Goal: Task Accomplishment & Management: Use online tool/utility

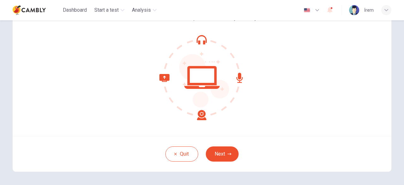
scroll to position [63, 0]
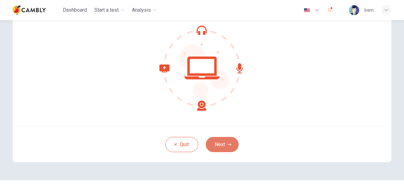
click at [228, 148] on button "Next" at bounding box center [222, 144] width 33 height 15
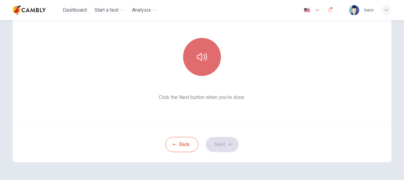
click at [199, 55] on icon "button" at bounding box center [202, 57] width 10 height 10
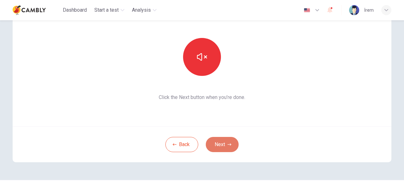
click at [231, 148] on button "Next" at bounding box center [222, 144] width 33 height 15
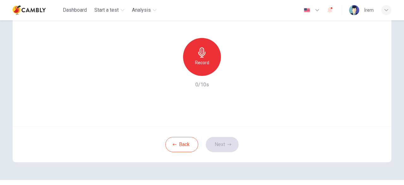
click at [203, 54] on icon "button" at bounding box center [201, 52] width 7 height 10
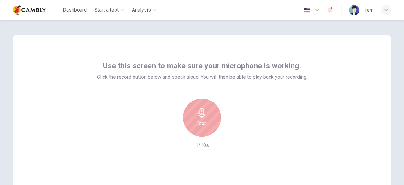
scroll to position [0, 0]
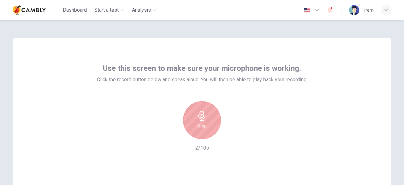
click at [198, 122] on h6 "Stop" at bounding box center [201, 126] width 9 height 8
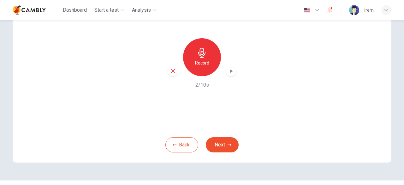
scroll to position [63, 0]
click at [230, 70] on icon "button" at bounding box center [231, 71] width 3 height 4
click at [230, 70] on icon "button" at bounding box center [231, 71] width 6 height 6
click at [228, 144] on icon "button" at bounding box center [230, 144] width 4 height 4
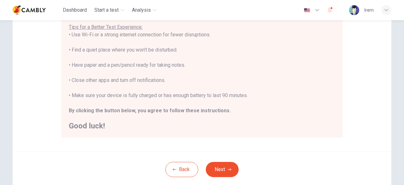
scroll to position [158, 0]
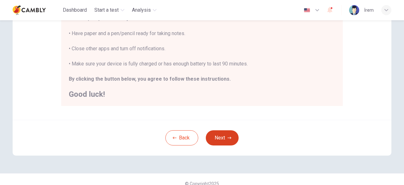
click at [224, 138] on button "Next" at bounding box center [222, 137] width 33 height 15
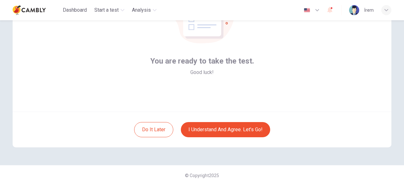
scroll to position [46, 0]
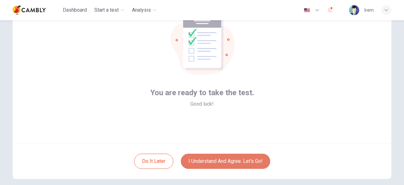
click at [198, 161] on button "I understand and agree. Let’s go!" at bounding box center [225, 160] width 89 height 15
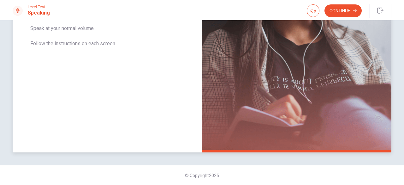
scroll to position [30, 0]
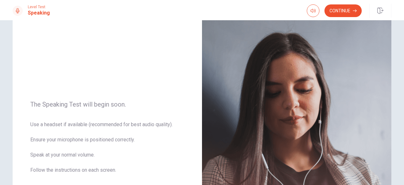
click at [345, 9] on button "Continue" at bounding box center [342, 10] width 37 height 13
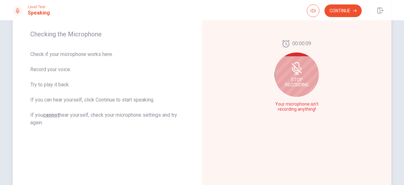
scroll to position [61, 0]
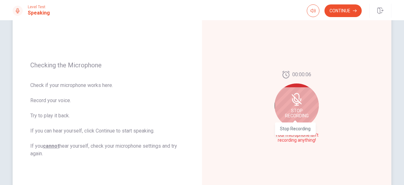
click at [291, 113] on span "Stop Recording" at bounding box center [297, 113] width 24 height 10
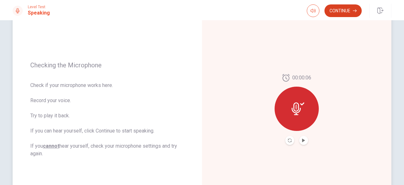
click at [352, 12] on button "Continue" at bounding box center [342, 10] width 37 height 13
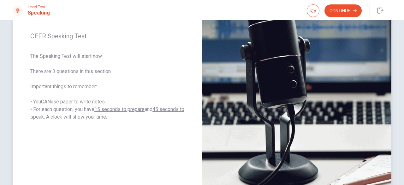
scroll to position [93, 0]
